Goal: Task Accomplishment & Management: Use online tool/utility

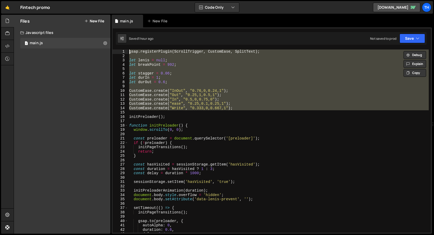
click at [126, 123] on div "17" at bounding box center [121, 121] width 16 height 4
click at [125, 125] on span at bounding box center [126, 125] width 3 height 4
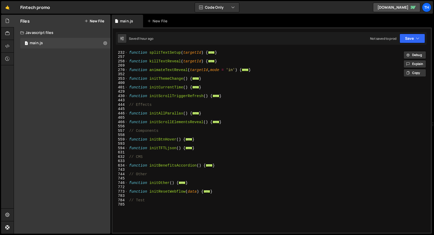
scroll to position [134, 0]
drag, startPoint x: 127, startPoint y: 166, endPoint x: 132, endPoint y: 166, distance: 5.0
click at [127, 166] on span at bounding box center [126, 165] width 3 height 4
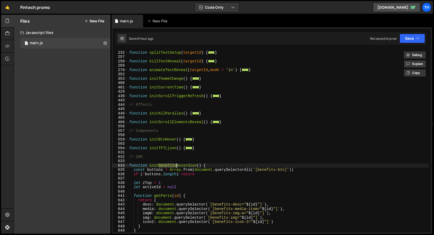
drag, startPoint x: 159, startPoint y: 165, endPoint x: 177, endPoint y: 171, distance: 19.2
click at [176, 164] on div "function splitTextSetup ( targetId ) { ... } function killTextReveal ( targetId…" at bounding box center [278, 142] width 300 height 192
click at [183, 165] on div "function splitTextSetup ( targetId ) { ... } function killTextReveal ( targetId…" at bounding box center [278, 142] width 300 height 192
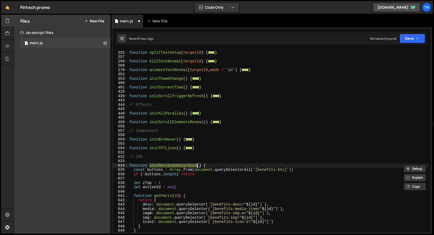
scroll to position [0, 0]
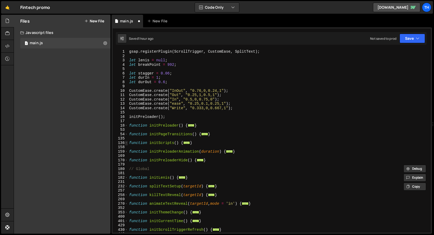
type textarea "function initServicesAccordion() {"
click at [126, 143] on span at bounding box center [126, 143] width 3 height 4
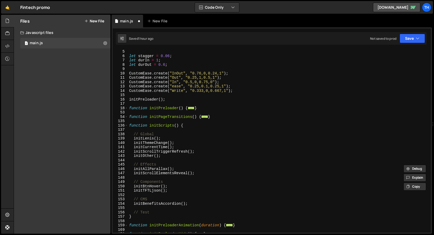
scroll to position [79, 0]
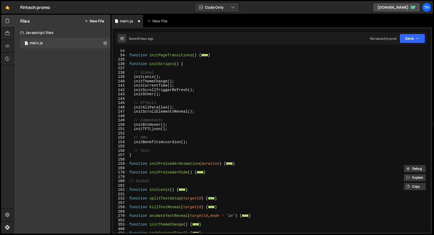
click at [158, 145] on div "function initPageTransitions ( ) { ... } function initScripts ( ) { // Global i…" at bounding box center [278, 145] width 300 height 192
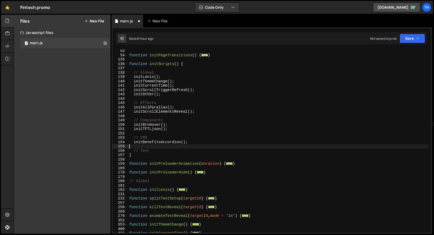
click at [158, 142] on div "function initPageTransitions ( ) { ... } function initScripts ( ) { // Global i…" at bounding box center [278, 145] width 300 height 192
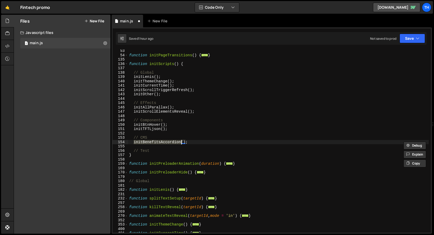
paste textarea "Service"
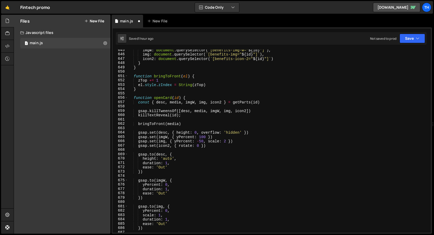
scroll to position [321, 0]
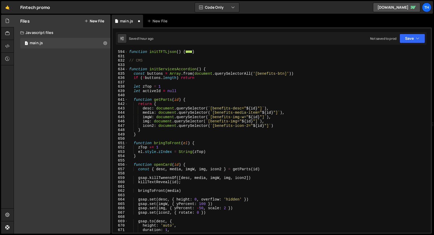
click at [259, 72] on div "function initTFTLjson ( ) { ... } // CMS function initServicesAccordion ( ) { c…" at bounding box center [278, 141] width 300 height 192
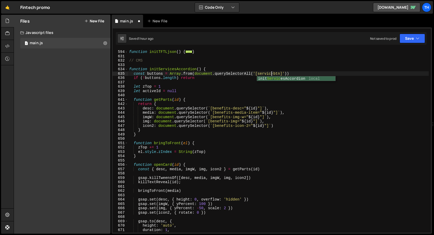
scroll to position [0, 10]
click at [153, 88] on div "function initTFTLjson ( ) { ... } // CMS function initServicesAccordion ( ) { c…" at bounding box center [278, 141] width 300 height 192
click at [263, 73] on div "function initTFTLjson ( ) { ... } // CMS function initServicesAccordion ( ) { c…" at bounding box center [278, 141] width 300 height 192
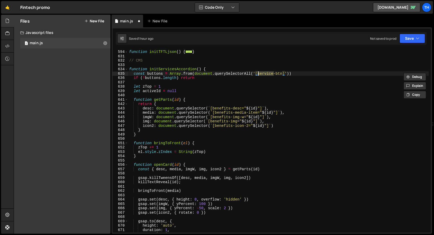
click at [222, 108] on div "function initTFTLjson ( ) { ... } // CMS function initServicesAccordion ( ) { c…" at bounding box center [278, 141] width 300 height 192
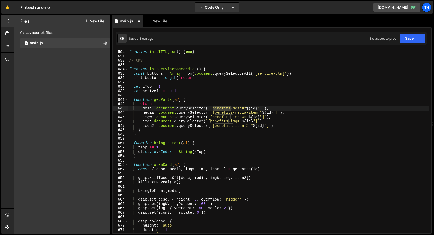
click at [222, 108] on div "function initTFTLjson ( ) { ... } // CMS function initServicesAccordion ( ) { c…" at bounding box center [278, 141] width 300 height 192
paste textarea "service"
click at [266, 75] on div "function initTFTLjson ( ) { ... } // CMS function initServicesAccordion ( ) { c…" at bounding box center [278, 141] width 300 height 192
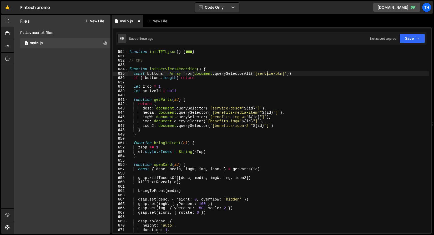
click at [266, 76] on div "function initTFTLjson ( ) { ... } // CMS function initServicesAccordion ( ) { c…" at bounding box center [278, 141] width 300 height 192
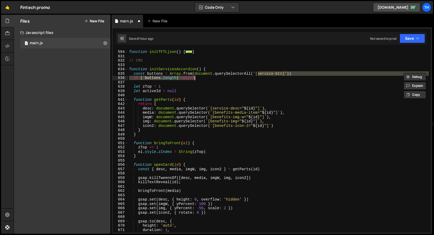
click at [265, 74] on div "function initTFTLjson ( ) { ... } // CMS function initServicesAccordion ( ) { c…" at bounding box center [278, 140] width 300 height 183
click at [265, 74] on div "function initTFTLjson ( ) { ... } // CMS function initServicesAccordion ( ) { c…" at bounding box center [278, 141] width 300 height 192
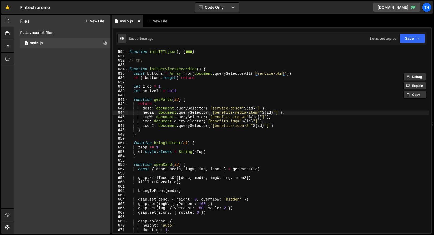
click at [220, 114] on div "function initTFTLjson ( ) { ... } // CMS function initServicesAccordion ( ) { c…" at bounding box center [278, 141] width 300 height 192
click at [227, 126] on div "function initTFTLjson ( ) { ... } // CMS function initServicesAccordion ( ) { c…" at bounding box center [278, 141] width 300 height 192
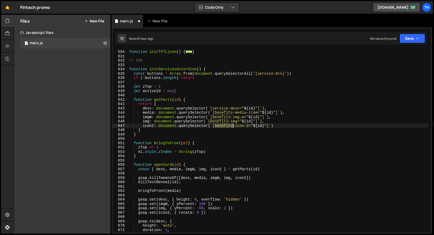
click at [227, 126] on div "function initTFTLjson ( ) { ... } // CMS function initServicesAccordion ( ) { c…" at bounding box center [278, 141] width 300 height 192
paste textarea "service"
click at [222, 123] on div "function initTFTLjson ( ) { ... } // CMS function initServicesAccordion ( ) { c…" at bounding box center [278, 141] width 300 height 192
click at [221, 125] on div "function initTFTLjson ( ) { ... } // CMS function initServicesAccordion ( ) { c…" at bounding box center [278, 141] width 300 height 192
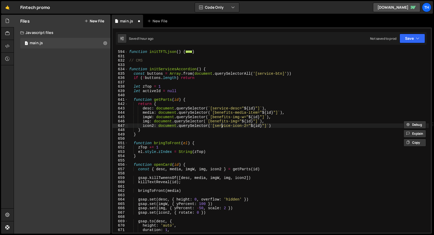
click at [221, 125] on div "function initTFTLjson ( ) { ... } // CMS function initServicesAccordion ( ) { c…" at bounding box center [278, 141] width 300 height 192
click at [220, 123] on div "function initTFTLjson ( ) { ... } // CMS function initServicesAccordion ( ) { c…" at bounding box center [278, 141] width 300 height 192
click at [219, 123] on div "function initTFTLjson ( ) { ... } // CMS function initServicesAccordion ( ) { c…" at bounding box center [278, 141] width 300 height 192
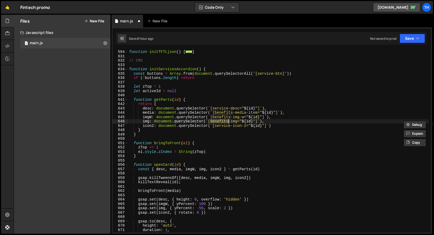
paste textarea "service"
click at [220, 118] on div "function initTFTLjson ( ) { ... } // CMS function initServicesAccordion ( ) { c…" at bounding box center [278, 141] width 300 height 192
paste textarea "service"
click at [222, 113] on div "function initTFTLjson ( ) { ... } // CMS function initServicesAccordion ( ) { c…" at bounding box center [278, 141] width 300 height 192
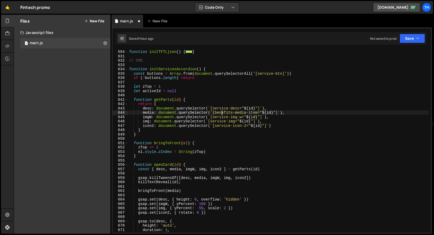
click at [222, 113] on div "function initTFTLjson ( ) { ... } // CMS function initServicesAccordion ( ) { c…" at bounding box center [278, 141] width 300 height 192
paste textarea "service"
click at [236, 118] on div "function initTFTLjson ( ) { ... } // CMS function initServicesAccordion ( ) { c…" at bounding box center [278, 141] width 300 height 192
click at [237, 113] on div "function initTFTLjson ( ) { ... } // CMS function initServicesAccordion ( ) { c…" at bounding box center [278, 141] width 300 height 192
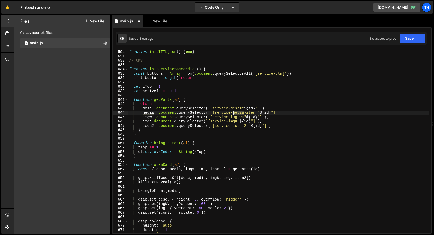
click at [237, 113] on div "function initTFTLjson ( ) { ... } // CMS function initServicesAccordion ( ) { c…" at bounding box center [278, 141] width 300 height 192
paste textarea "img"
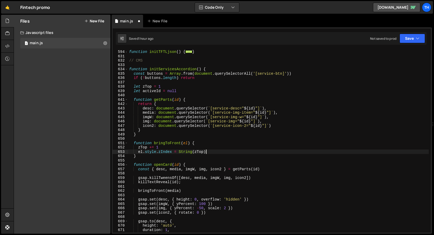
click at [252, 151] on div "function initTFTLjson ( ) { ... } // CMS function initServicesAccordion ( ) { c…" at bounding box center [278, 141] width 300 height 192
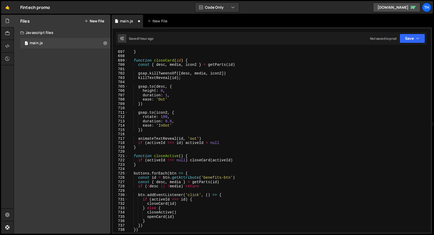
scroll to position [611, 0]
click at [210, 177] on div "activeId = id } function closeCard ( id ) { const { desc , media , icon2 } = ge…" at bounding box center [278, 141] width 300 height 192
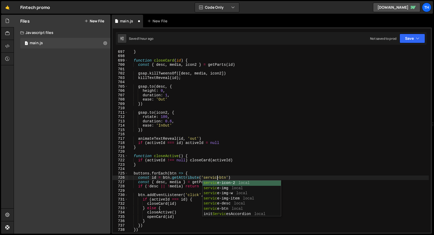
scroll to position [0, 6]
click at [219, 157] on div "activeId = id } function closeCard ( id ) { const { desc , media , icon2 } = ge…" at bounding box center [278, 141] width 300 height 192
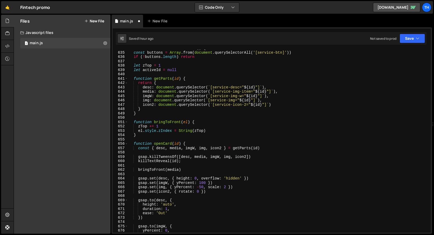
scroll to position [342, 0]
click at [418, 38] on icon "button" at bounding box center [418, 38] width 4 height 5
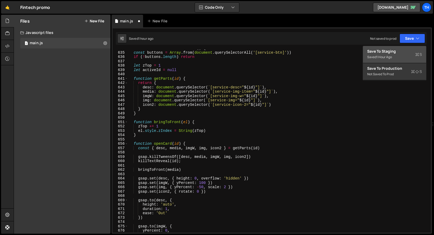
click at [398, 54] on div "Saved 1 hour ago" at bounding box center [394, 57] width 55 height 6
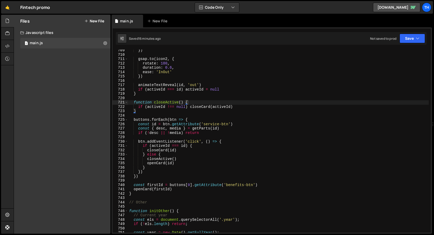
scroll to position [3128, 0]
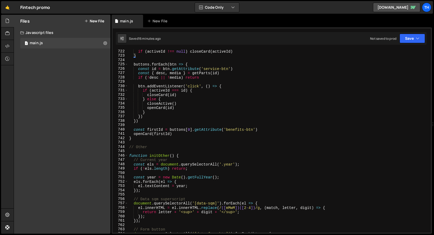
click at [215, 69] on div "if ( activeId !== null ) closeCard ( activeId ) } buttons . forEach ( btn => { …" at bounding box center [278, 145] width 300 height 192
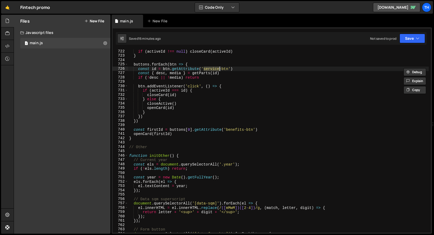
click at [236, 130] on div "if ( activeId !== null ) closeCard ( activeId ) } buttons . forEach ( btn => { …" at bounding box center [278, 145] width 300 height 192
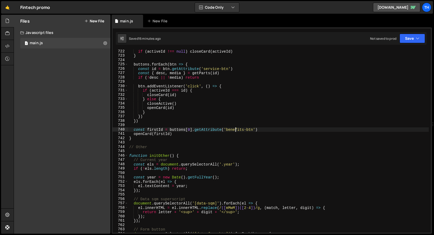
click at [236, 130] on div "if ( activeId !== null ) closeCard ( activeId ) } buttons . forEach ( btn => { …" at bounding box center [278, 145] width 300 height 192
paste textarea "service"
click at [410, 38] on button "Save" at bounding box center [411, 38] width 25 height 9
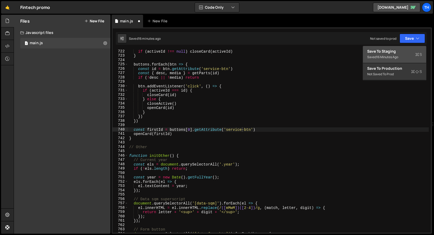
click at [407, 48] on button "Save to Staging S Saved 16 minutes ago" at bounding box center [394, 54] width 63 height 17
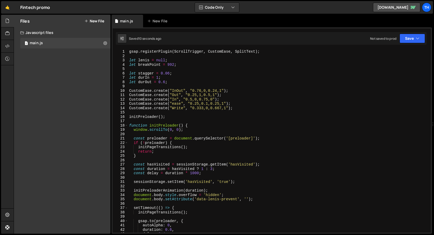
scroll to position [0, 3]
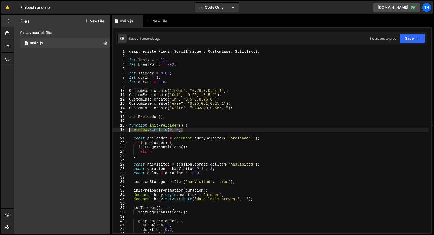
drag, startPoint x: 188, startPoint y: 130, endPoint x: 117, endPoint y: 131, distance: 70.5
click at [117, 131] on div "window.scrollTo(0, 0); 1 2 3 4 5 6 7 8 9 10 11 12 13 14 15 16 17 18 19 20 21 22…" at bounding box center [272, 140] width 318 height 183
type textarea "//window.scrollTo(0, 0);"
click at [416, 35] on button "Save" at bounding box center [411, 38] width 25 height 9
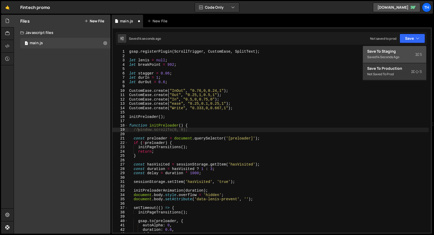
click at [406, 54] on div "Save to Staging S" at bounding box center [394, 51] width 55 height 5
